Goal: Information Seeking & Learning: Learn about a topic

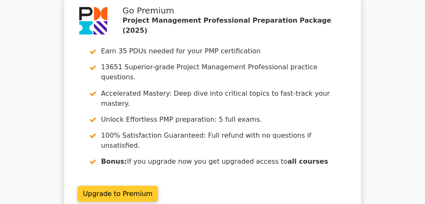
scroll to position [1581, 0]
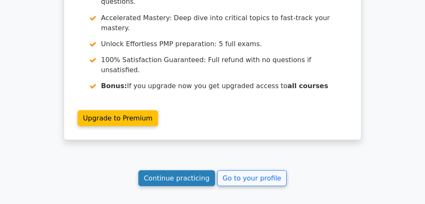
click at [190, 170] on link "Continue practicing" at bounding box center [176, 178] width 77 height 16
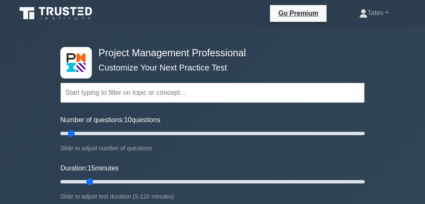
drag, startPoint x: 75, startPoint y: 181, endPoint x: 89, endPoint y: 179, distance: 13.5
type input "15"
click at [89, 179] on input "Duration: 15 minutes" at bounding box center [212, 181] width 304 height 10
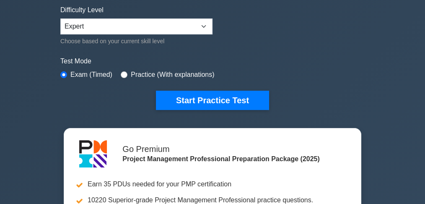
scroll to position [223, 0]
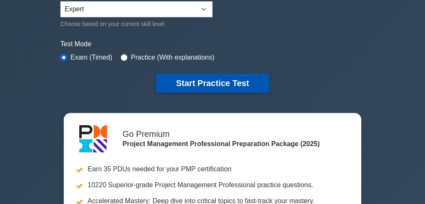
click at [193, 81] on button "Start Practice Test" at bounding box center [212, 82] width 113 height 19
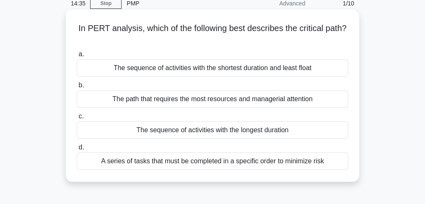
scroll to position [28, 0]
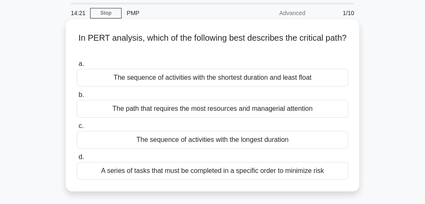
click at [253, 79] on div "The sequence of activities with the shortest duration and least float" at bounding box center [212, 78] width 271 height 18
click at [77, 67] on input "a. The sequence of activities with the shortest duration and least float" at bounding box center [77, 63] width 0 height 5
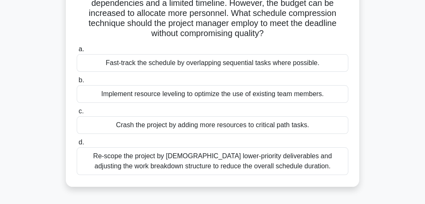
scroll to position [84, 0]
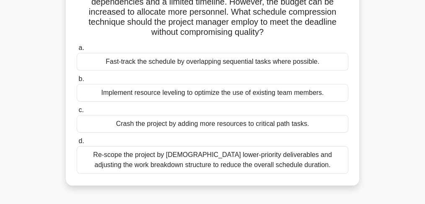
click at [212, 127] on div "Crash the project by adding more resources to critical path tasks." at bounding box center [212, 124] width 271 height 18
click at [77, 113] on input "c. Crash the project by adding more resources to critical path tasks." at bounding box center [77, 109] width 0 height 5
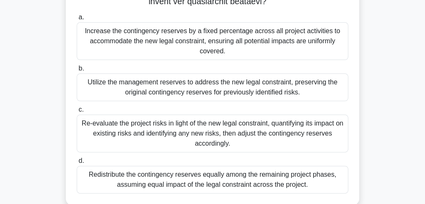
scroll to position [271, 0]
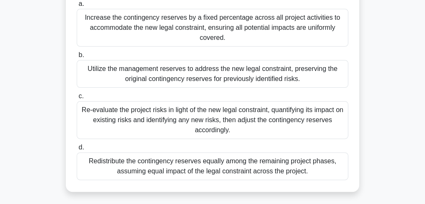
click at [185, 132] on div "Re-evaluate the project risks in light of the new legal constraint, quantifying…" at bounding box center [212, 120] width 271 height 38
click at [77, 99] on input "c. Re-evaluate the project risks in light of the new legal constraint, quantify…" at bounding box center [77, 95] width 0 height 5
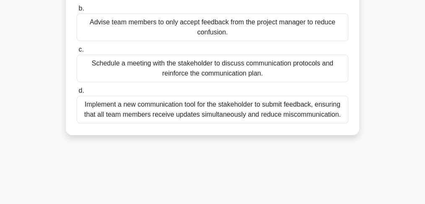
scroll to position [168, 0]
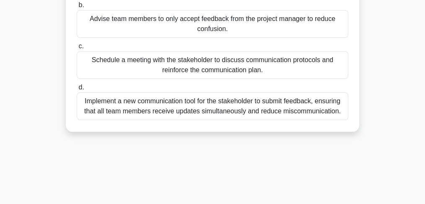
click at [196, 76] on div "Schedule a meeting with the stakeholder to discuss communication protocols and …" at bounding box center [212, 65] width 271 height 28
click at [77, 49] on input "c. Schedule a meeting with the stakeholder to discuss communication protocols a…" at bounding box center [77, 46] width 0 height 5
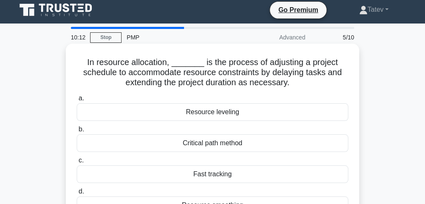
scroll to position [0, 0]
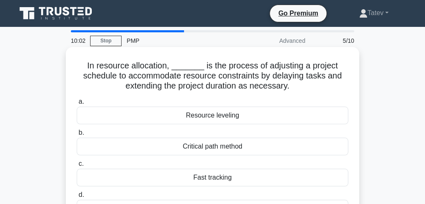
click at [195, 115] on div "Resource leveling" at bounding box center [212, 115] width 271 height 18
click at [77, 104] on input "a. Resource leveling" at bounding box center [77, 101] width 0 height 5
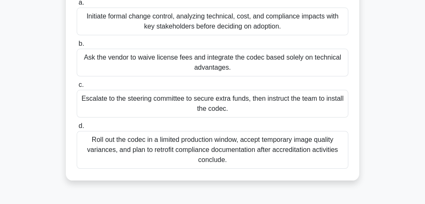
scroll to position [139, 0]
click at [124, 26] on div "Initiate formal change control, analyzing technical, cost, and compliance impac…" at bounding box center [212, 21] width 271 height 28
click at [77, 5] on input "a. Initiate formal change control, analyzing technical, cost, and compliance im…" at bounding box center [77, 2] width 0 height 5
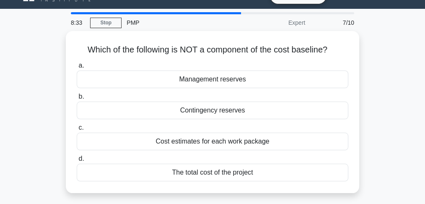
scroll to position [28, 0]
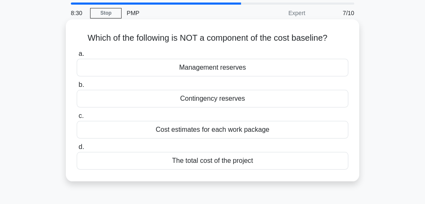
click at [178, 77] on div "a. Management reserves b. Contingency reserves c. d." at bounding box center [212, 109] width 281 height 124
click at [179, 71] on div "Management reserves" at bounding box center [212, 68] width 271 height 18
click at [77, 57] on input "a. Management reserves" at bounding box center [77, 53] width 0 height 5
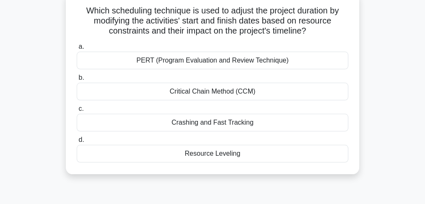
scroll to position [56, 0]
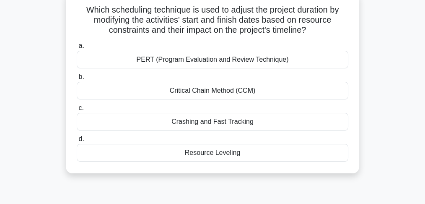
click at [188, 150] on div "Resource Leveling" at bounding box center [212, 153] width 271 height 18
click at [77, 142] on input "d. Resource Leveling" at bounding box center [77, 138] width 0 height 5
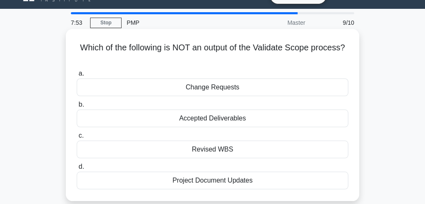
scroll to position [28, 0]
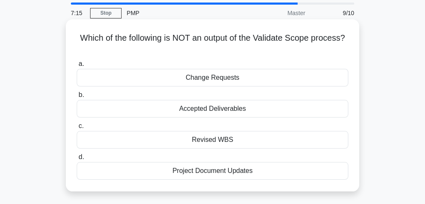
click at [205, 77] on div "Change Requests" at bounding box center [212, 78] width 271 height 18
click at [77, 67] on input "a. Change Requests" at bounding box center [77, 63] width 0 height 5
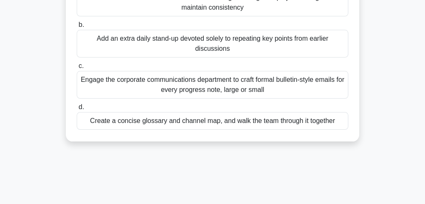
scroll to position [168, 0]
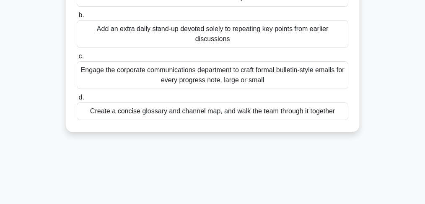
click at [216, 116] on div "Create a concise glossary and channel map, and walk the team through it together" at bounding box center [212, 111] width 271 height 18
click at [77, 100] on input "d. Create a concise glossary and channel map, and walk the team through it toge…" at bounding box center [77, 97] width 0 height 5
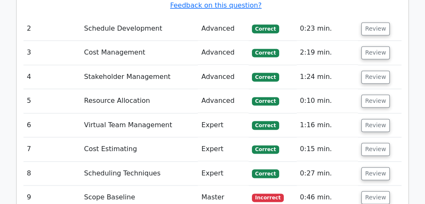
scroll to position [1228, 0]
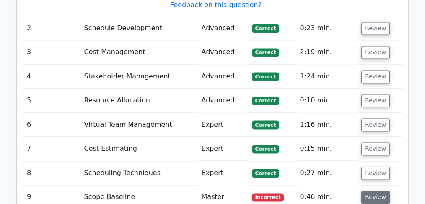
click at [379, 190] on button "Review" at bounding box center [375, 196] width 28 height 13
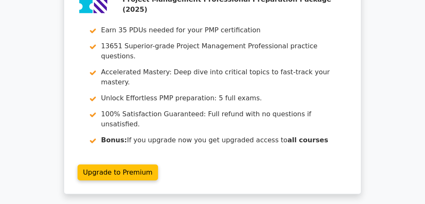
scroll to position [1922, 0]
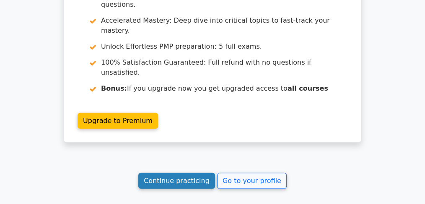
click at [195, 173] on link "Continue practicing" at bounding box center [176, 181] width 77 height 16
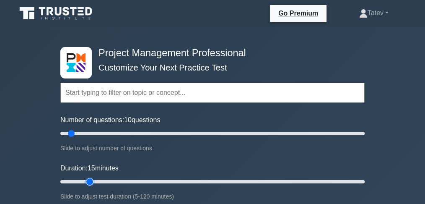
drag, startPoint x: 77, startPoint y: 180, endPoint x: 84, endPoint y: 180, distance: 6.7
type input "15"
click at [84, 180] on input "Duration: 15 minutes" at bounding box center [212, 181] width 304 height 10
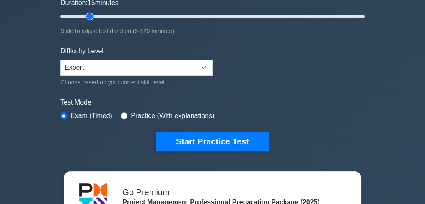
scroll to position [168, 0]
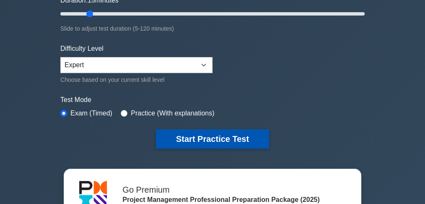
click at [186, 139] on button "Start Practice Test" at bounding box center [212, 138] width 113 height 19
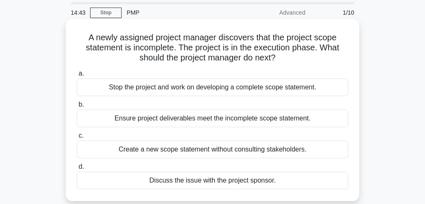
scroll to position [28, 0]
click at [224, 183] on div "Discuss the issue with the project sponsor." at bounding box center [212, 181] width 271 height 18
click at [77, 170] on input "d. Discuss the issue with the project sponsor." at bounding box center [77, 166] width 0 height 5
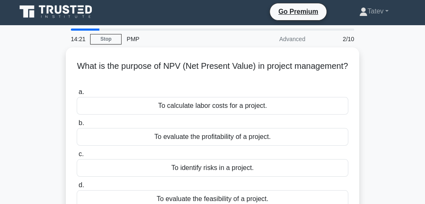
scroll to position [0, 0]
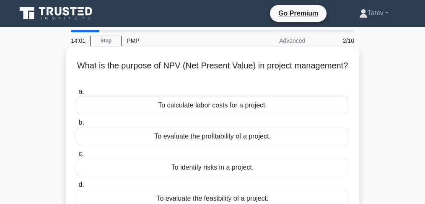
click at [228, 137] on div "To evaluate the profitability of a project." at bounding box center [212, 136] width 271 height 18
click at [77, 125] on input "b. To evaluate the profitability of a project." at bounding box center [77, 122] width 0 height 5
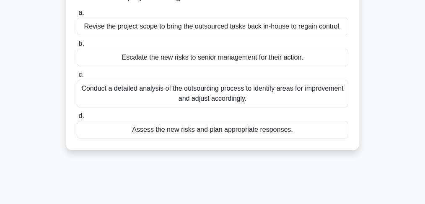
scroll to position [139, 0]
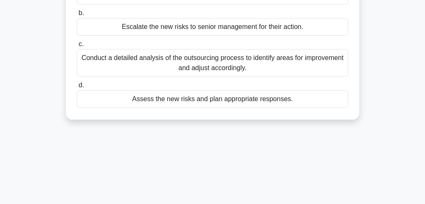
click at [134, 93] on div "Assess the new risks and plan appropriate responses." at bounding box center [212, 99] width 271 height 18
click at [77, 88] on input "d. Assess the new risks and plan appropriate responses." at bounding box center [77, 85] width 0 height 5
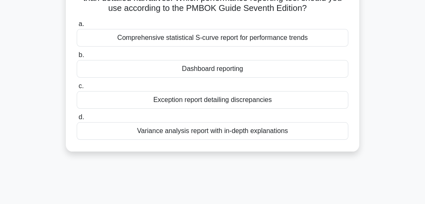
scroll to position [111, 0]
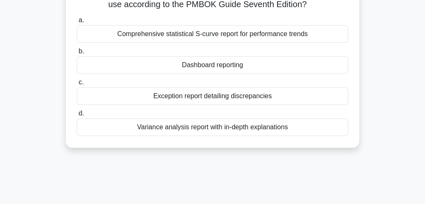
click at [230, 74] on div "Dashboard reporting" at bounding box center [212, 65] width 271 height 18
click at [77, 54] on input "b. Dashboard reporting" at bounding box center [77, 51] width 0 height 5
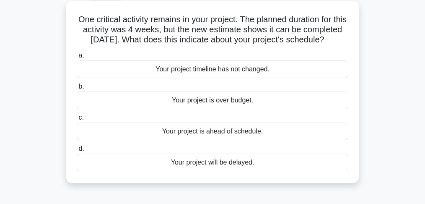
scroll to position [56, 0]
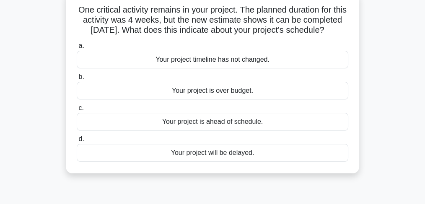
click at [218, 130] on div "Your project is ahead of schedule." at bounding box center [212, 122] width 271 height 18
click at [77, 111] on input "c. Your project is ahead of schedule." at bounding box center [77, 107] width 0 height 5
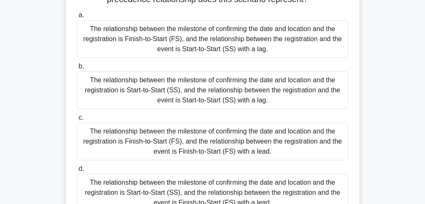
scroll to position [111, 0]
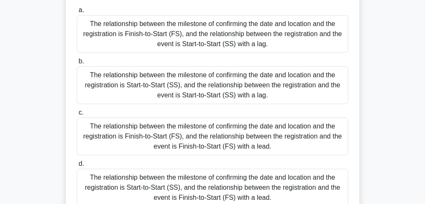
click at [245, 144] on div "The relationship between the milestone of confirming the date and location and …" at bounding box center [212, 136] width 271 height 38
click at [77, 115] on input "c. The relationship between the milestone of confirming the date and location a…" at bounding box center [77, 112] width 0 height 5
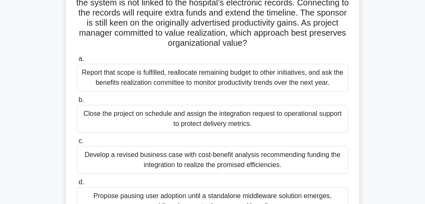
scroll to position [84, 0]
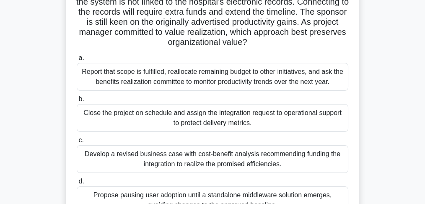
click at [218, 165] on div "Develop a revised business case with cost-benefit analysis recommending funding…" at bounding box center [212, 159] width 271 height 28
click at [77, 143] on input "c. Develop a revised business case with cost-benefit analysis recommending fund…" at bounding box center [77, 139] width 0 height 5
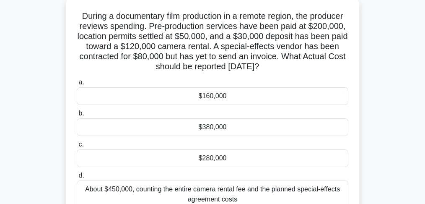
scroll to position [56, 0]
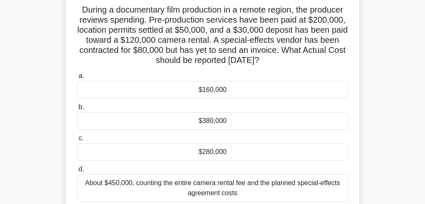
click at [217, 155] on div "$280,000" at bounding box center [212, 152] width 271 height 18
click at [77, 141] on input "c. $280,000" at bounding box center [77, 137] width 0 height 5
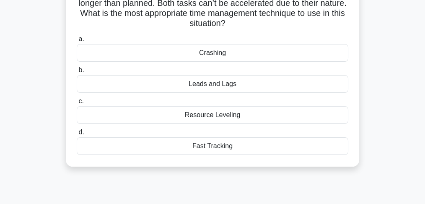
scroll to position [84, 0]
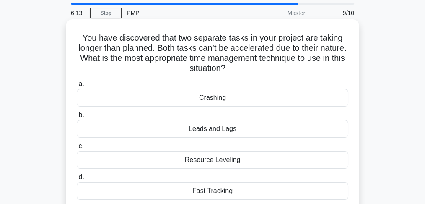
click at [225, 97] on div "Crashing" at bounding box center [212, 98] width 271 height 18
click at [77, 87] on input "a. Crashing" at bounding box center [77, 83] width 0 height 5
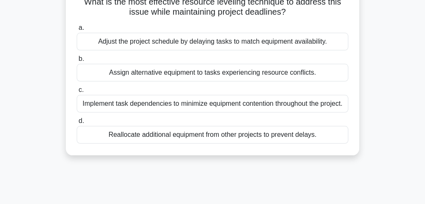
scroll to position [28, 0]
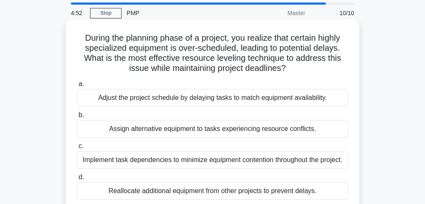
click at [225, 100] on div "Adjust the project schedule by delaying tasks to match equipment availability." at bounding box center [212, 98] width 271 height 18
click at [77, 87] on input "a. Adjust the project schedule by delaying tasks to match equipment availabilit…" at bounding box center [77, 83] width 0 height 5
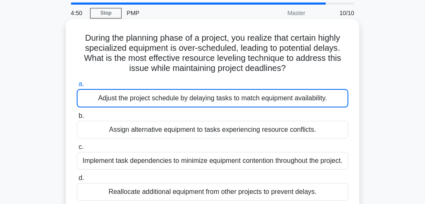
scroll to position [29, 0]
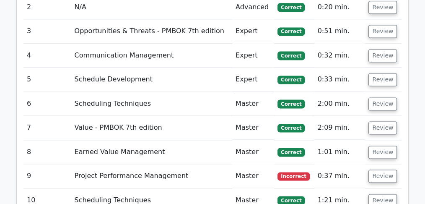
scroll to position [1173, 0]
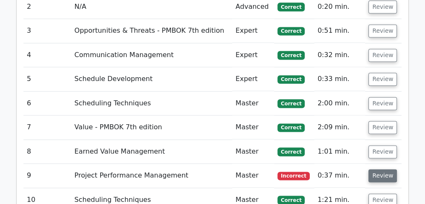
click at [375, 169] on button "Review" at bounding box center [382, 175] width 28 height 13
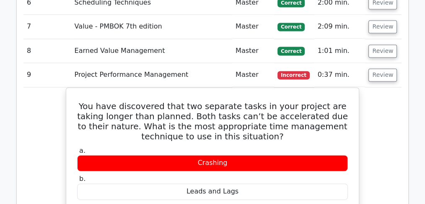
scroll to position [1256, 0]
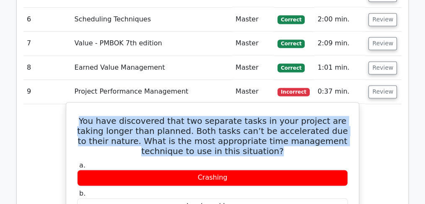
drag, startPoint x: 266, startPoint y: 90, endPoint x: 72, endPoint y: 61, distance: 196.5
copy h5 "You have discovered that two separate tasks in your project are taking longer t…"
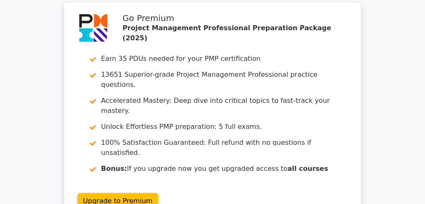
scroll to position [1815, 0]
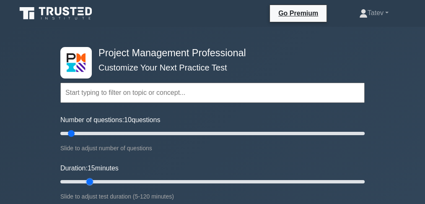
drag, startPoint x: 77, startPoint y: 181, endPoint x: 87, endPoint y: 181, distance: 10.1
type input "15"
click at [87, 181] on input "Duration: 15 minutes" at bounding box center [212, 181] width 304 height 10
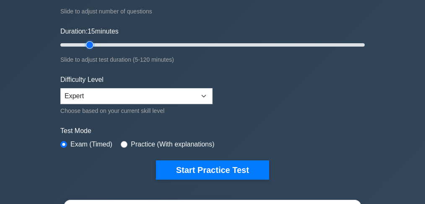
scroll to position [139, 0]
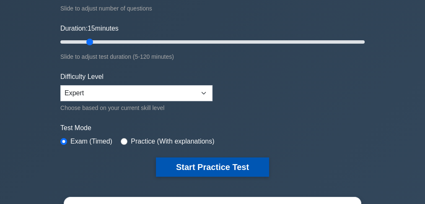
click at [189, 164] on button "Start Practice Test" at bounding box center [212, 166] width 113 height 19
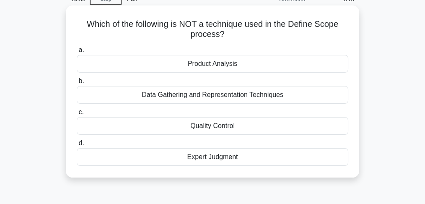
scroll to position [56, 0]
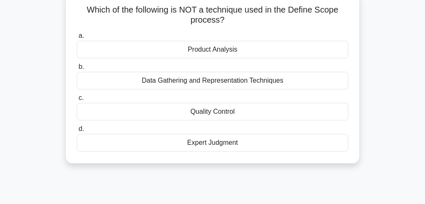
click at [255, 111] on div "Quality Control" at bounding box center [212, 112] width 271 height 18
click at [77, 101] on input "c. Quality Control" at bounding box center [77, 97] width 0 height 5
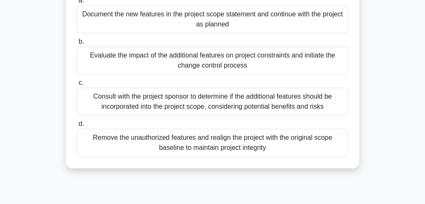
scroll to position [111, 0]
click at [279, 106] on div "Consult with the project sponsor to determine if the additional features should…" at bounding box center [212, 101] width 271 height 28
click at [77, 85] on input "c. Consult with the project sponsor to determine if the additional features sho…" at bounding box center [77, 82] width 0 height 5
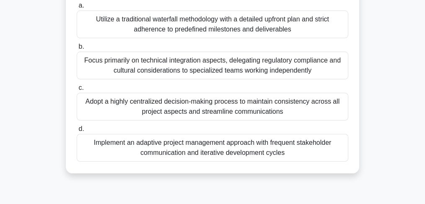
scroll to position [168, 0]
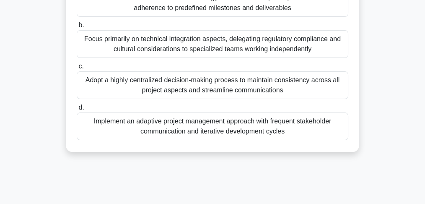
click at [154, 124] on div "Implement an adaptive project management approach with frequent stakeholder com…" at bounding box center [212, 126] width 271 height 28
click at [77, 110] on input "d. Implement an adaptive project management approach with frequent stakeholder …" at bounding box center [77, 107] width 0 height 5
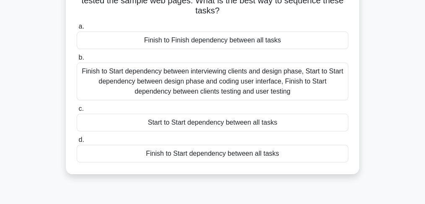
scroll to position [111, 0]
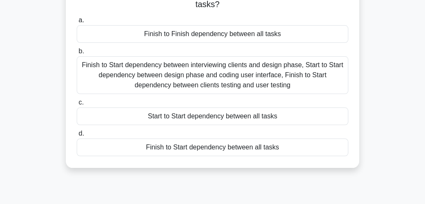
click at [165, 84] on div "Finish to Start dependency between interviewing clients and design phase, Start…" at bounding box center [212, 75] width 271 height 38
click at [77, 54] on input "b. Finish to Start dependency between interviewing clients and design phase, St…" at bounding box center [77, 51] width 0 height 5
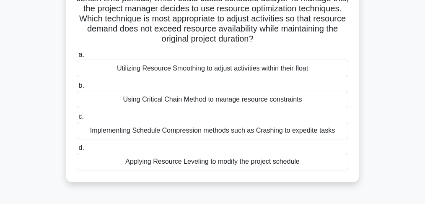
scroll to position [84, 0]
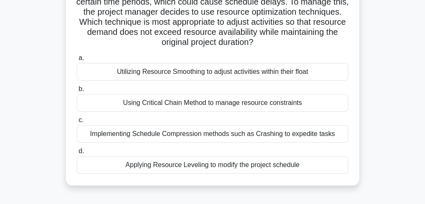
click at [271, 103] on div "Using Critical Chain Method to manage resource constraints" at bounding box center [212, 103] width 271 height 18
click at [77, 92] on input "b. Using Critical Chain Method to manage resource constraints" at bounding box center [77, 88] width 0 height 5
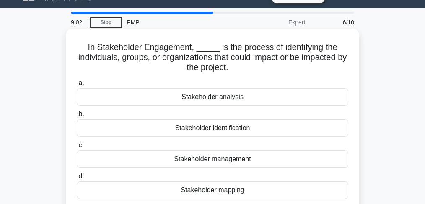
scroll to position [56, 0]
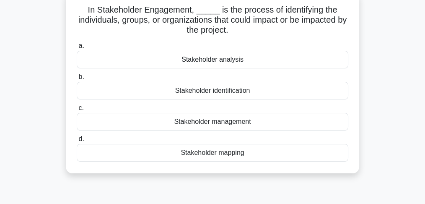
click at [216, 93] on div "Stakeholder identification" at bounding box center [212, 91] width 271 height 18
click at [77, 80] on input "b. Stakeholder identification" at bounding box center [77, 76] width 0 height 5
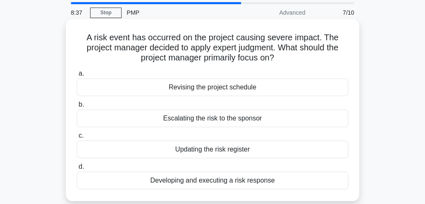
scroll to position [28, 0]
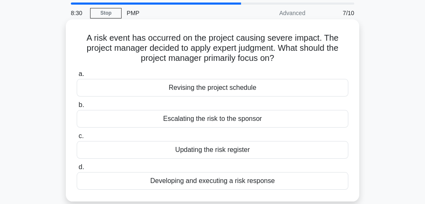
click at [171, 183] on div "Developing and executing a risk response" at bounding box center [212, 181] width 271 height 18
click at [77, 170] on input "d. Developing and executing a risk response" at bounding box center [77, 166] width 0 height 5
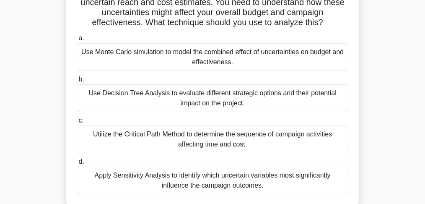
scroll to position [84, 0]
click at [131, 184] on div "Apply Sensitivity Analysis to identify which uncertain variables most significa…" at bounding box center [212, 180] width 271 height 28
click at [77, 164] on input "d. Apply Sensitivity Analysis to identify which uncertain variables most signif…" at bounding box center [77, 160] width 0 height 5
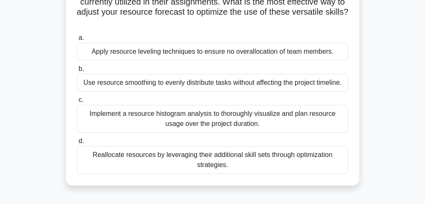
click at [221, 162] on div "Reallocate resources by leveraging their additional skill sets through optimiza…" at bounding box center [212, 160] width 271 height 28
click at [77, 144] on input "d. Reallocate resources by leveraging their additional skill sets through optim…" at bounding box center [77, 140] width 0 height 5
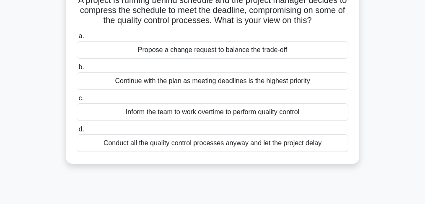
scroll to position [56, 0]
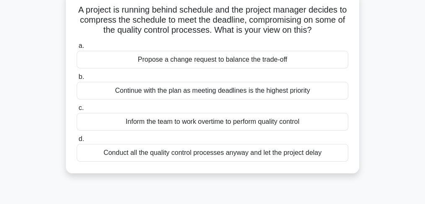
click at [223, 157] on div "Conduct all the quality control processes anyway and let the project delay" at bounding box center [212, 153] width 271 height 18
click at [77, 142] on input "d. Conduct all the quality control processes anyway and let the project delay" at bounding box center [77, 138] width 0 height 5
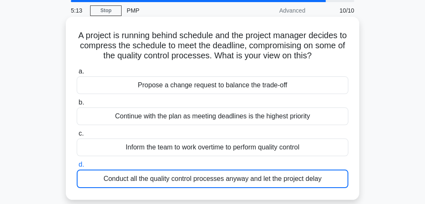
scroll to position [0, 0]
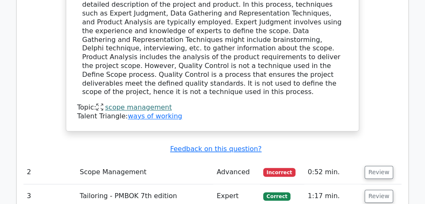
scroll to position [977, 0]
click at [383, 165] on button "Review" at bounding box center [378, 171] width 28 height 13
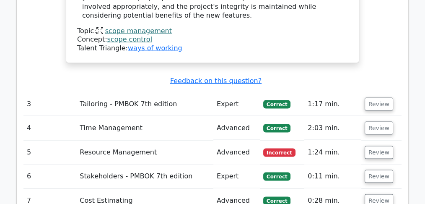
scroll to position [1647, 0]
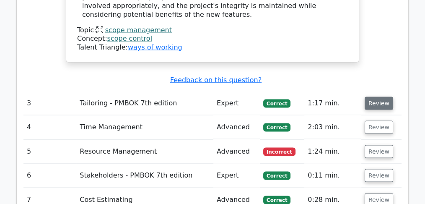
click at [373, 97] on button "Review" at bounding box center [378, 103] width 28 height 13
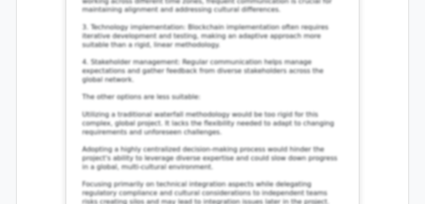
scroll to position [2178, 0]
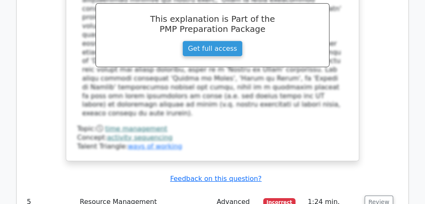
scroll to position [2736, 0]
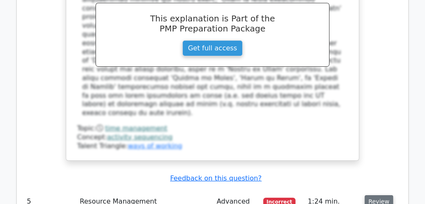
click at [374, 195] on button "Review" at bounding box center [378, 201] width 28 height 13
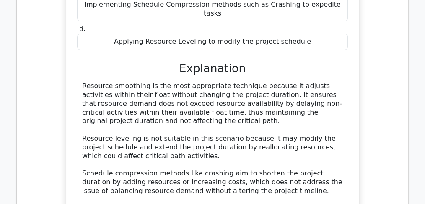
scroll to position [3127, 0]
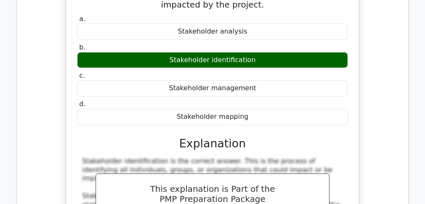
scroll to position [3490, 0]
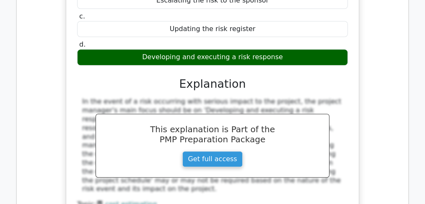
scroll to position [3965, 0]
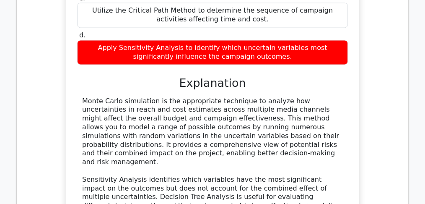
scroll to position [4411, 0]
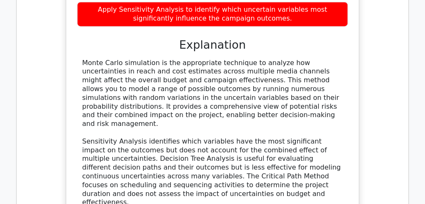
scroll to position [4439, 0]
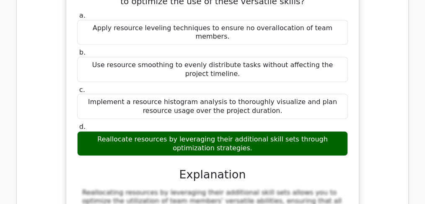
scroll to position [4830, 0]
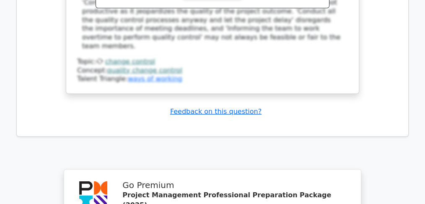
scroll to position [5486, 0]
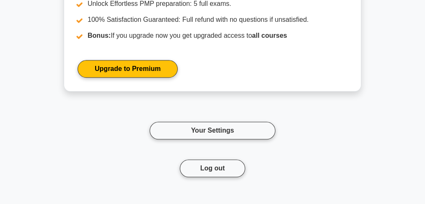
scroll to position [3993, 0]
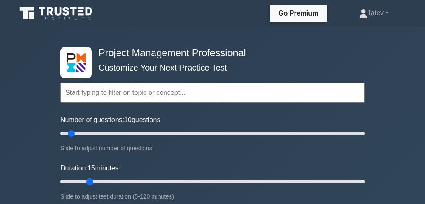
drag, startPoint x: 77, startPoint y: 181, endPoint x: 85, endPoint y: 180, distance: 8.0
type input "15"
click at [85, 180] on input "Duration: 15 minutes" at bounding box center [212, 181] width 304 height 10
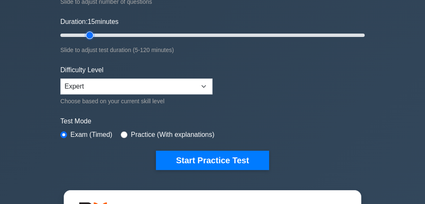
scroll to position [168, 0]
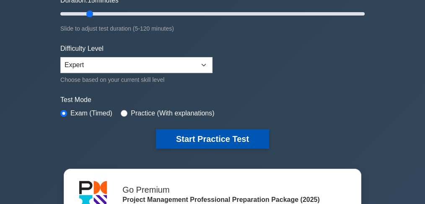
click at [187, 136] on button "Start Practice Test" at bounding box center [212, 138] width 113 height 19
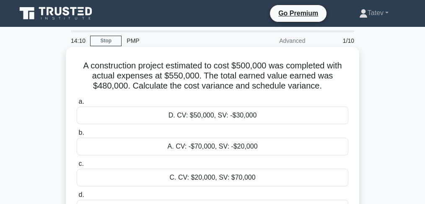
click at [196, 149] on div "A. CV: -$70,000, SV: -$20,000" at bounding box center [212, 146] width 271 height 18
click at [77, 135] on input "b. A. CV: -$70,000, SV: -$20,000" at bounding box center [77, 132] width 0 height 5
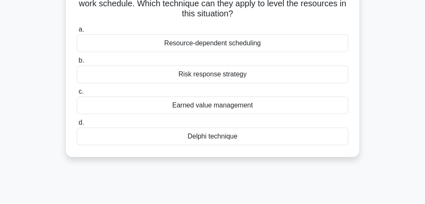
scroll to position [84, 0]
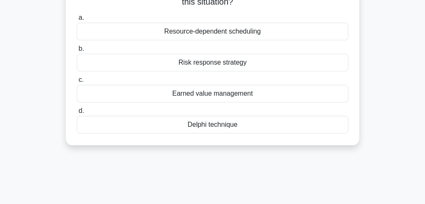
click at [220, 34] on div "Resource-dependent scheduling" at bounding box center [212, 32] width 271 height 18
click at [77, 21] on input "a. Resource-dependent scheduling" at bounding box center [77, 17] width 0 height 5
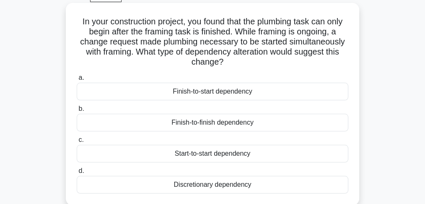
scroll to position [56, 0]
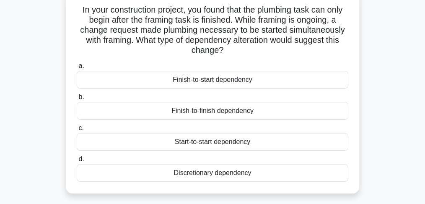
click at [200, 140] on div "Start-to-start dependency" at bounding box center [212, 142] width 271 height 18
click at [77, 131] on input "c. Start-to-start dependency" at bounding box center [77, 127] width 0 height 5
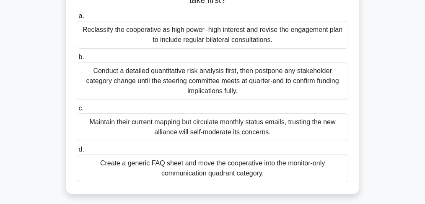
scroll to position [111, 0]
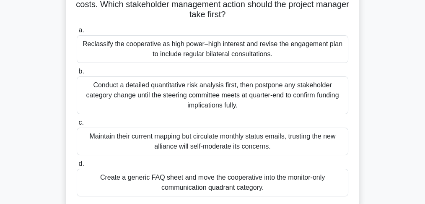
click at [226, 52] on div "Reclassify the cooperative as high power–high interest and revise the engagemen…" at bounding box center [212, 49] width 271 height 28
click at [77, 33] on input "a. Reclassify the cooperative as high power–high interest and revise the engage…" at bounding box center [77, 30] width 0 height 5
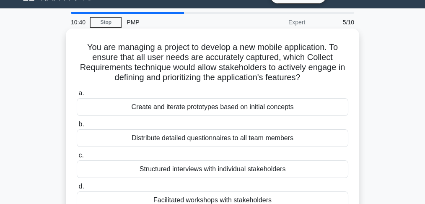
scroll to position [56, 0]
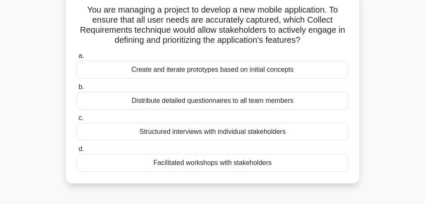
click at [175, 161] on div "Facilitated workshops with stakeholders" at bounding box center [212, 163] width 271 height 18
click at [77, 152] on input "d. Facilitated workshops with stakeholders" at bounding box center [77, 148] width 0 height 5
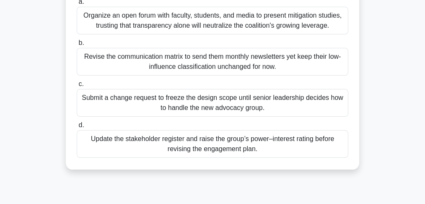
scroll to position [139, 0]
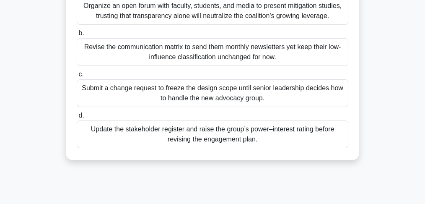
click at [224, 141] on div "Update the stakeholder register and raise the group’s power–interest rating bef…" at bounding box center [212, 134] width 271 height 28
click at [77, 118] on input "d. Update the stakeholder register and raise the group’s power–interest rating …" at bounding box center [77, 115] width 0 height 5
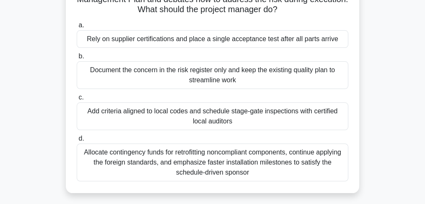
scroll to position [111, 0]
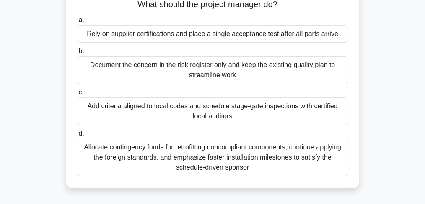
click at [155, 108] on div "Add criteria aligned to local codes and schedule stage-gate inspections with ce…" at bounding box center [212, 111] width 271 height 28
click at [77, 95] on input "c. Add criteria aligned to local codes and schedule stage-gate inspections with…" at bounding box center [77, 92] width 0 height 5
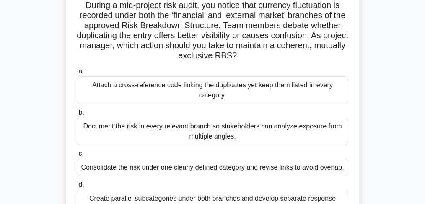
scroll to position [56, 0]
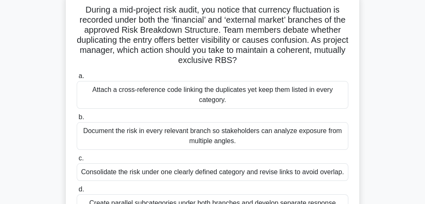
click at [158, 102] on div "Attach a cross-reference code linking the duplicates yet keep them listed in ev…" at bounding box center [212, 95] width 271 height 28
click at [77, 79] on input "a. Attach a cross-reference code linking the duplicates yet keep them listed in…" at bounding box center [77, 75] width 0 height 5
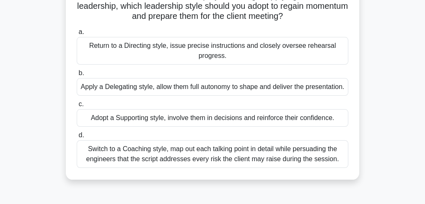
scroll to position [111, 0]
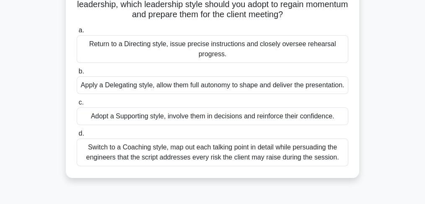
click at [143, 125] on div "Adopt a Supporting style, involve them in decisions and reinforce their confide…" at bounding box center [212, 116] width 271 height 18
click at [77, 105] on input "c. Adopt a Supporting style, involve them in decisions and reinforce their conf…" at bounding box center [77, 102] width 0 height 5
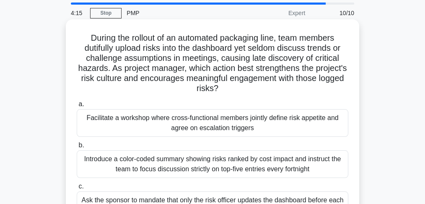
scroll to position [56, 0]
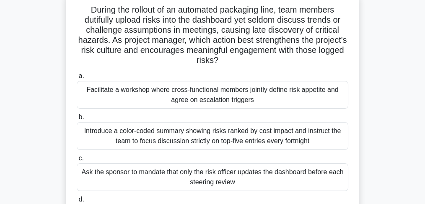
click at [180, 92] on div "Facilitate a workshop where cross-functional members jointly define risk appeti…" at bounding box center [212, 95] width 271 height 28
click at [77, 79] on input "a. Facilitate a workshop where cross-functional members jointly define risk app…" at bounding box center [77, 75] width 0 height 5
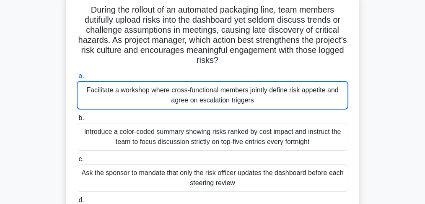
scroll to position [74, 0]
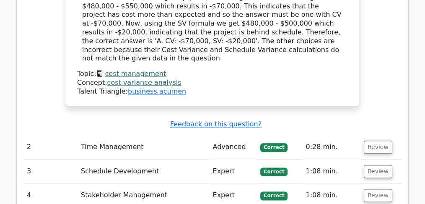
scroll to position [1033, 0]
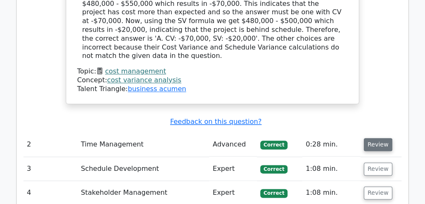
click at [374, 138] on button "Review" at bounding box center [378, 144] width 28 height 13
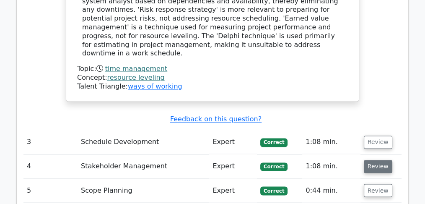
scroll to position [1424, 0]
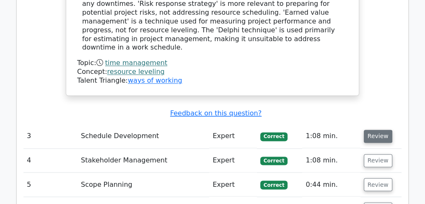
click at [374, 129] on button "Review" at bounding box center [378, 135] width 28 height 13
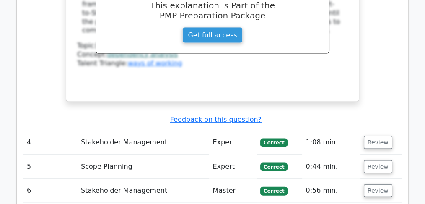
scroll to position [1815, 0]
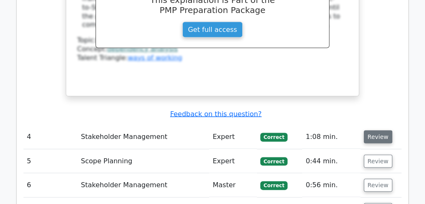
click at [375, 130] on button "Review" at bounding box center [378, 136] width 28 height 13
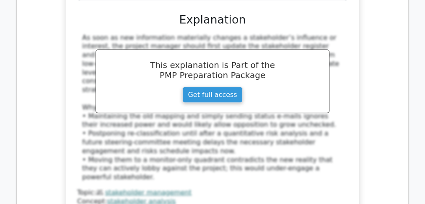
scroll to position [2234, 0]
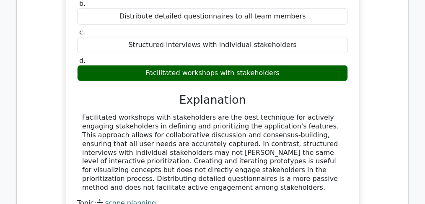
scroll to position [2597, 0]
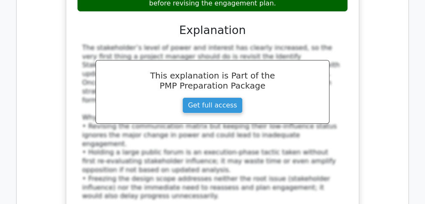
scroll to position [3127, 0]
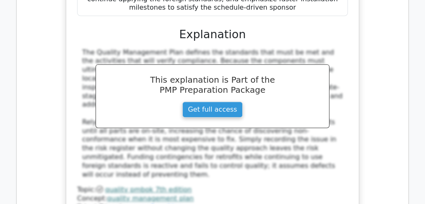
scroll to position [3629, 0]
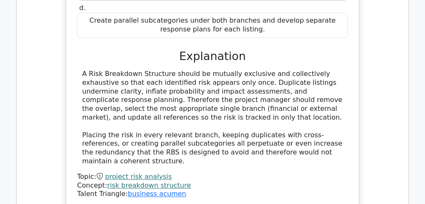
scroll to position [4104, 0]
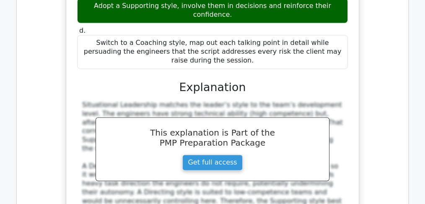
scroll to position [4551, 0]
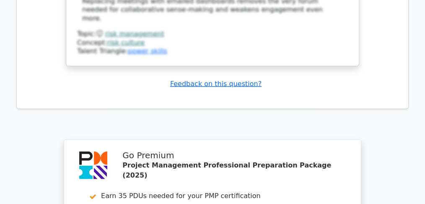
scroll to position [5221, 0]
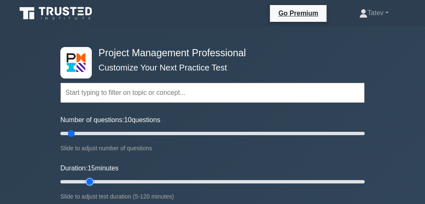
drag, startPoint x: 75, startPoint y: 181, endPoint x: 84, endPoint y: 181, distance: 8.8
type input "15"
click at [84, 181] on input "Duration: 15 minutes" at bounding box center [212, 181] width 304 height 10
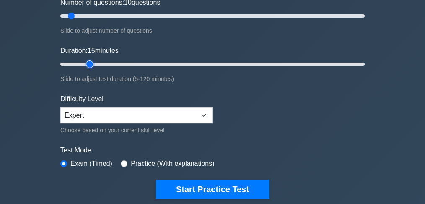
scroll to position [139, 0]
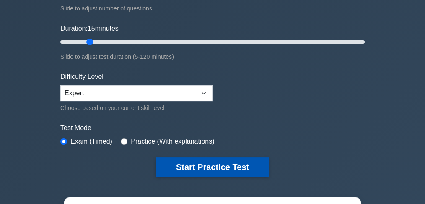
click at [190, 165] on button "Start Practice Test" at bounding box center [212, 166] width 113 height 19
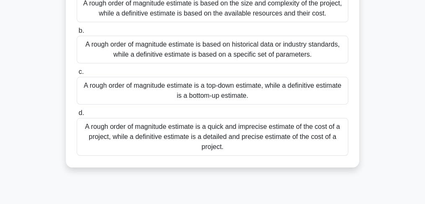
scroll to position [111, 0]
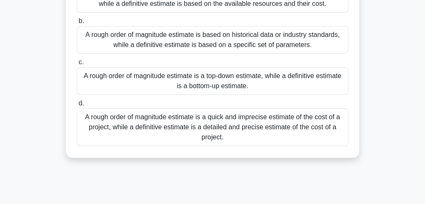
click at [304, 129] on div "A rough order of magnitude estimate is a quick and imprecise estimate of the co…" at bounding box center [212, 127] width 271 height 38
click at [77, 106] on input "d. A rough order of magnitude estimate is a quick and imprecise estimate of the…" at bounding box center [77, 103] width 0 height 5
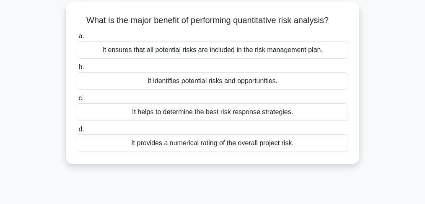
scroll to position [56, 0]
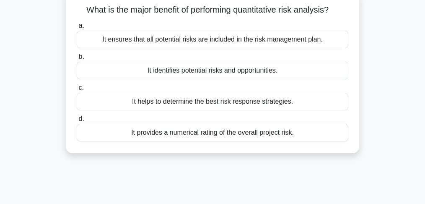
click at [306, 130] on div "It provides a numerical rating of the overall project risk." at bounding box center [212, 133] width 271 height 18
click at [77, 121] on input "d. It provides a numerical rating of the overall project risk." at bounding box center [77, 118] width 0 height 5
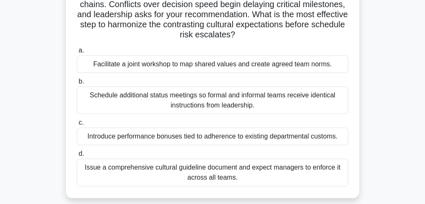
scroll to position [84, 0]
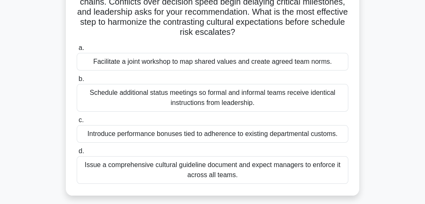
click at [220, 66] on div "Facilitate a joint workshop to map shared values and create agreed team norms." at bounding box center [212, 62] width 271 height 18
click at [77, 51] on input "a. Facilitate a joint workshop to map shared values and create agreed team norm…" at bounding box center [77, 47] width 0 height 5
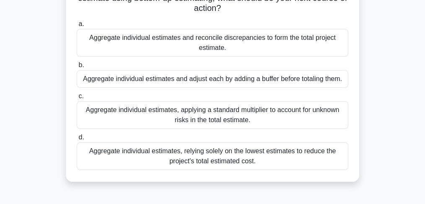
scroll to position [111, 0]
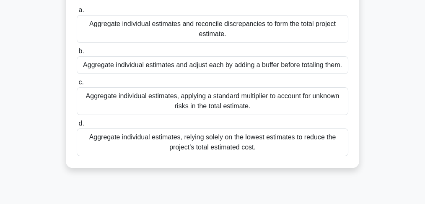
click at [137, 103] on div "Aggregate individual estimates, applying a standard multiplier to account for u…" at bounding box center [212, 101] width 271 height 28
click at [77, 85] on input "c. Aggregate individual estimates, applying a standard multiplier to account fo…" at bounding box center [77, 82] width 0 height 5
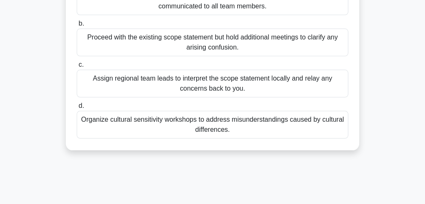
scroll to position [139, 0]
click at [230, 9] on div "Update the scope statement with more specific deliverables and ensure it is eff…" at bounding box center [212, 1] width 271 height 28
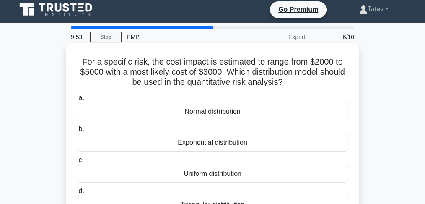
scroll to position [56, 0]
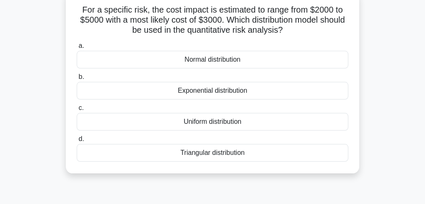
click at [224, 155] on div "Triangular distribution" at bounding box center [212, 153] width 271 height 18
click at [77, 142] on input "d. Triangular distribution" at bounding box center [77, 138] width 0 height 5
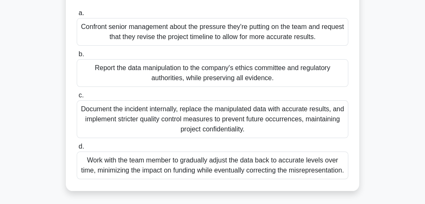
scroll to position [139, 0]
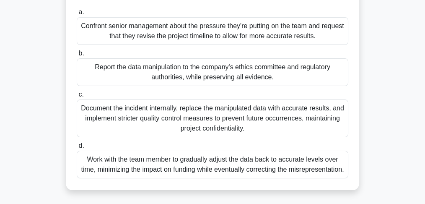
click at [179, 77] on div "Report the data manipulation to the company's ethics committee and regulatory a…" at bounding box center [212, 72] width 271 height 28
click at [77, 56] on input "b. Report the data manipulation to the company's ethics committee and regulator…" at bounding box center [77, 53] width 0 height 5
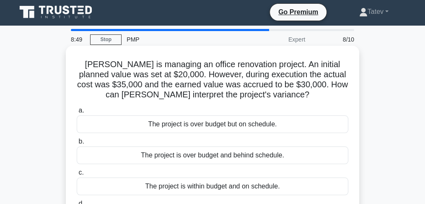
scroll to position [0, 0]
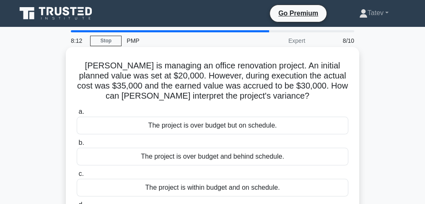
click at [169, 157] on div "The project is over budget and behind schedule." at bounding box center [212, 156] width 271 height 18
click at [77, 145] on input "b. The project is over budget and behind schedule." at bounding box center [77, 142] width 0 height 5
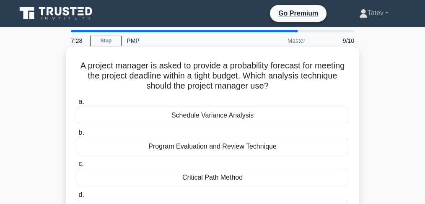
click at [180, 118] on div "Schedule Variance Analysis" at bounding box center [212, 115] width 271 height 18
click at [77, 104] on input "a. Schedule Variance Analysis" at bounding box center [77, 101] width 0 height 5
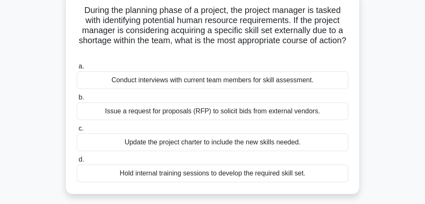
scroll to position [56, 0]
click at [129, 113] on div "Issue a request for proposals (RFP) to solicit bids from external vendors." at bounding box center [212, 111] width 271 height 18
click at [77, 100] on input "b. Issue a request for proposals (RFP) to solicit bids from external vendors." at bounding box center [77, 96] width 0 height 5
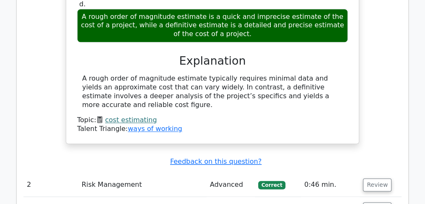
scroll to position [949, 0]
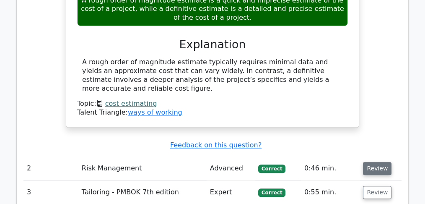
click at [372, 162] on button "Review" at bounding box center [377, 168] width 28 height 13
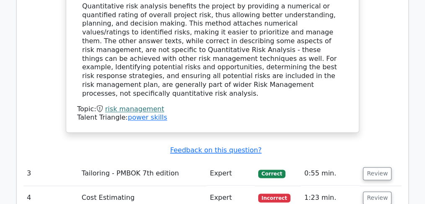
scroll to position [1312, 0]
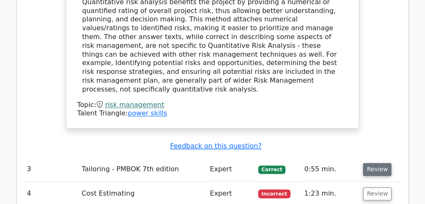
click at [368, 163] on button "Review" at bounding box center [377, 169] width 28 height 13
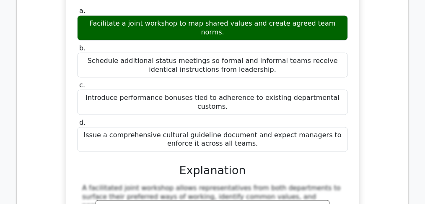
scroll to position [1675, 0]
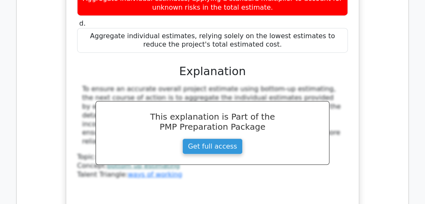
scroll to position [2150, 0]
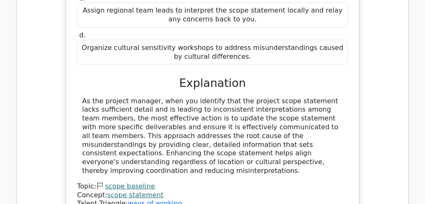
scroll to position [2569, 0]
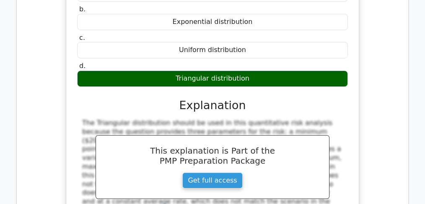
scroll to position [2904, 0]
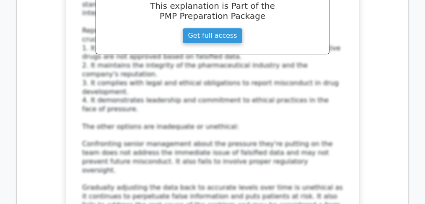
scroll to position [3602, 0]
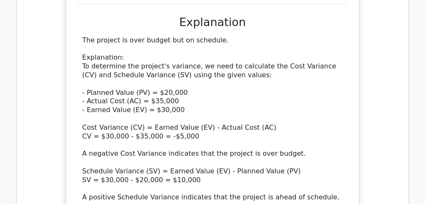
scroll to position [4160, 0]
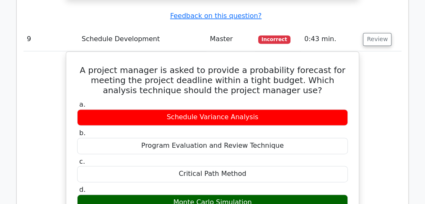
scroll to position [4523, 0]
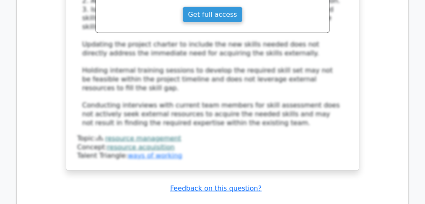
scroll to position [5262, 0]
